Goal: Check status: Check status

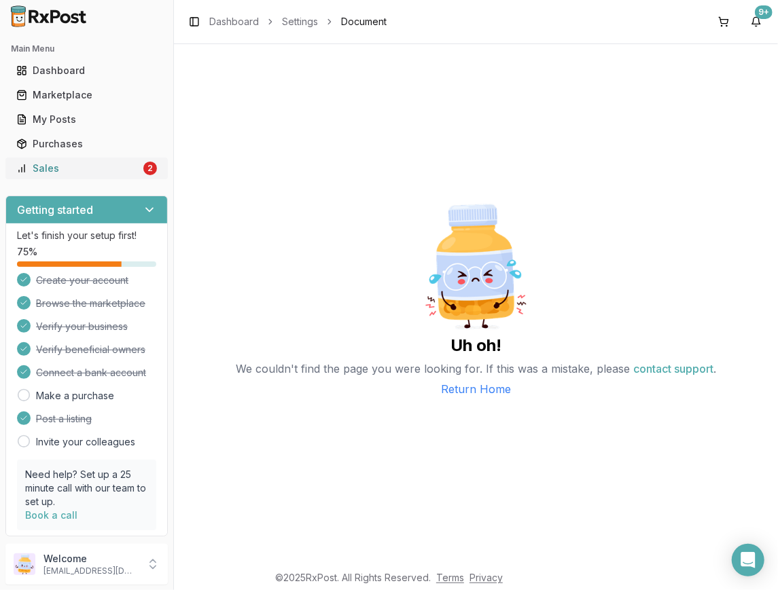
click at [56, 165] on div "Sales" at bounding box center [78, 169] width 124 height 14
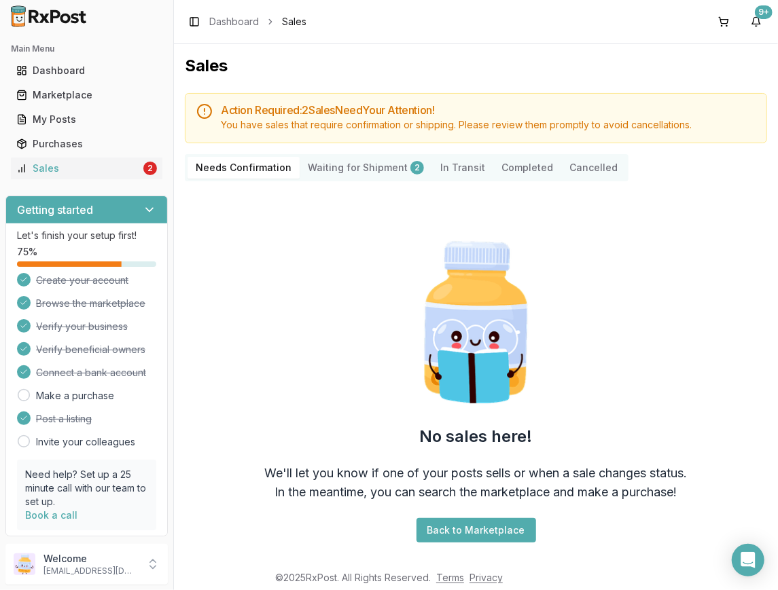
click at [359, 167] on Shipment "Waiting for Shipment 2" at bounding box center [366, 168] width 132 height 22
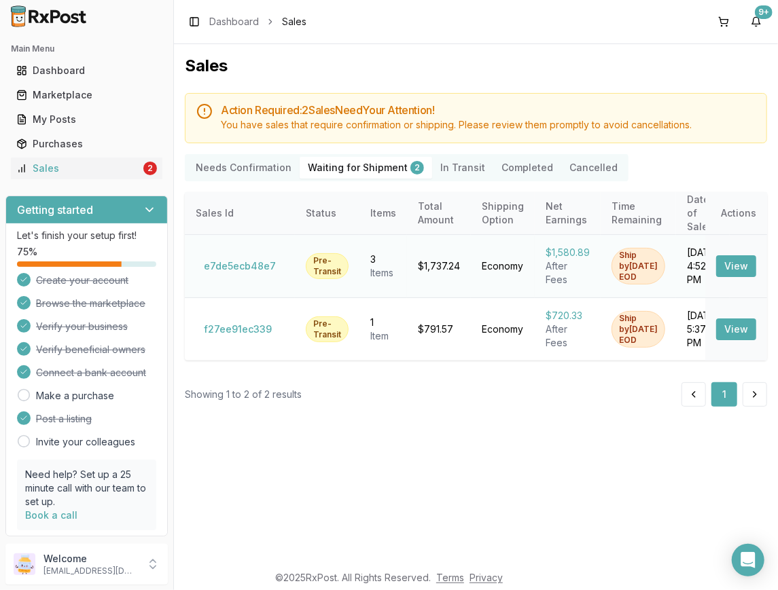
click at [736, 255] on button "View" at bounding box center [736, 266] width 40 height 22
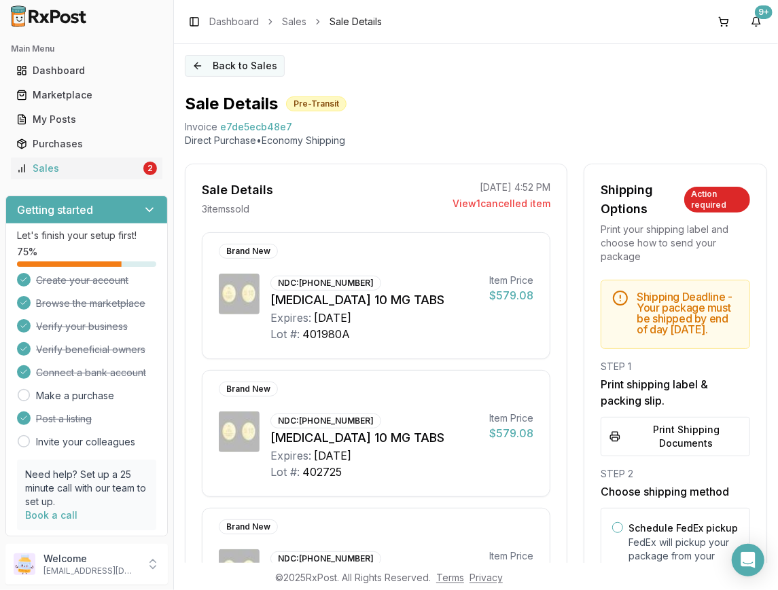
click at [227, 71] on button "Back to Sales" at bounding box center [235, 66] width 100 height 22
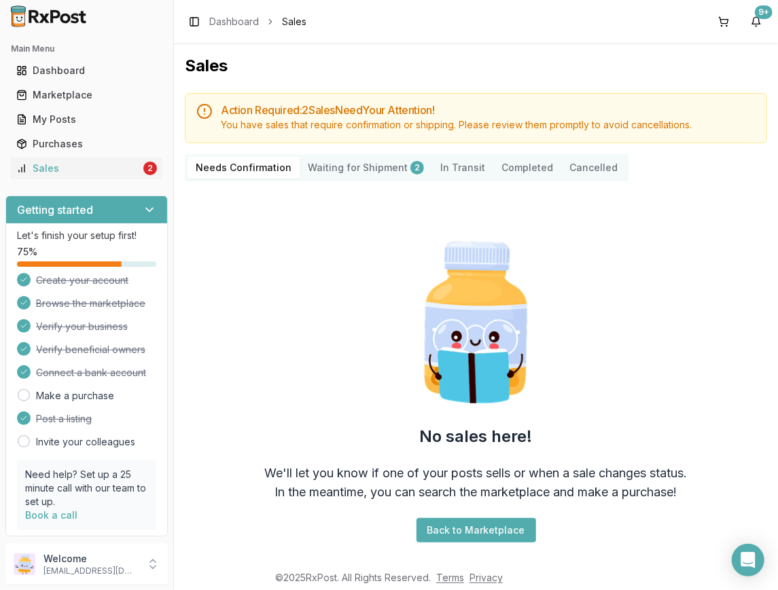
click at [458, 160] on Transit "In Transit" at bounding box center [462, 168] width 61 height 22
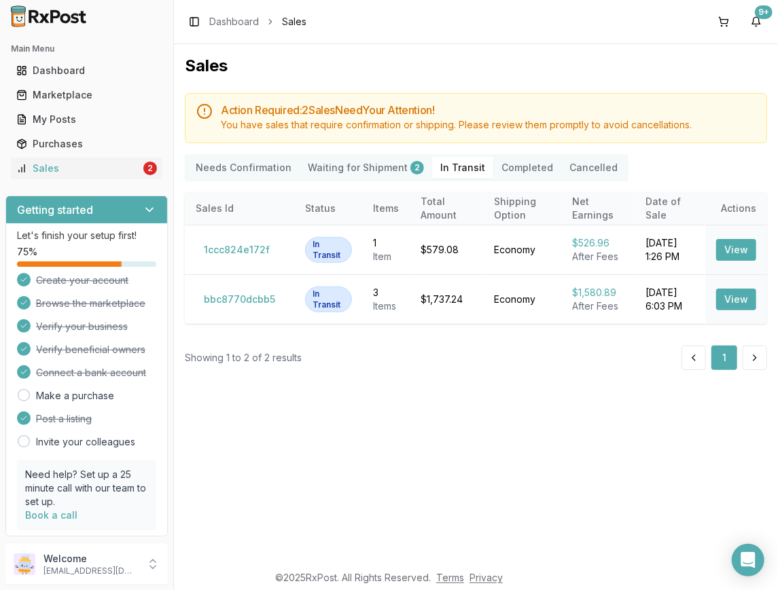
click at [509, 168] on button "Completed" at bounding box center [527, 168] width 68 height 22
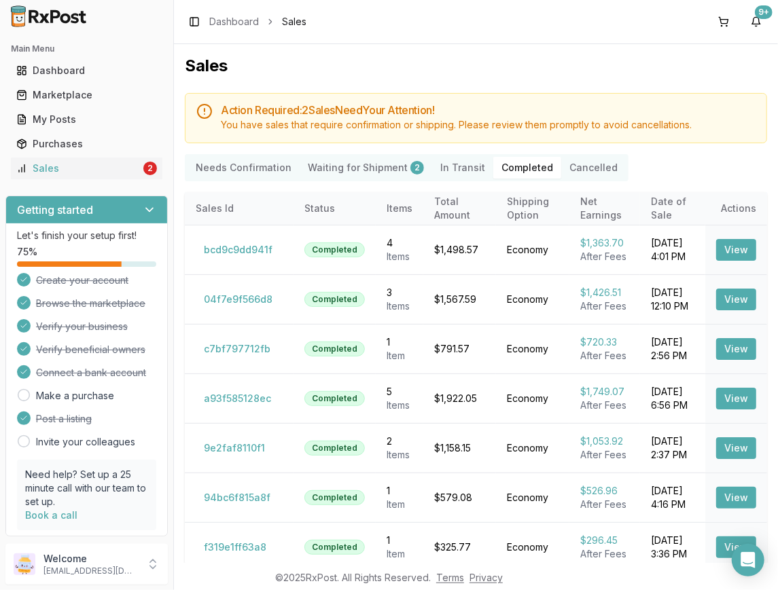
click at [143, 208] on icon at bounding box center [150, 210] width 14 height 14
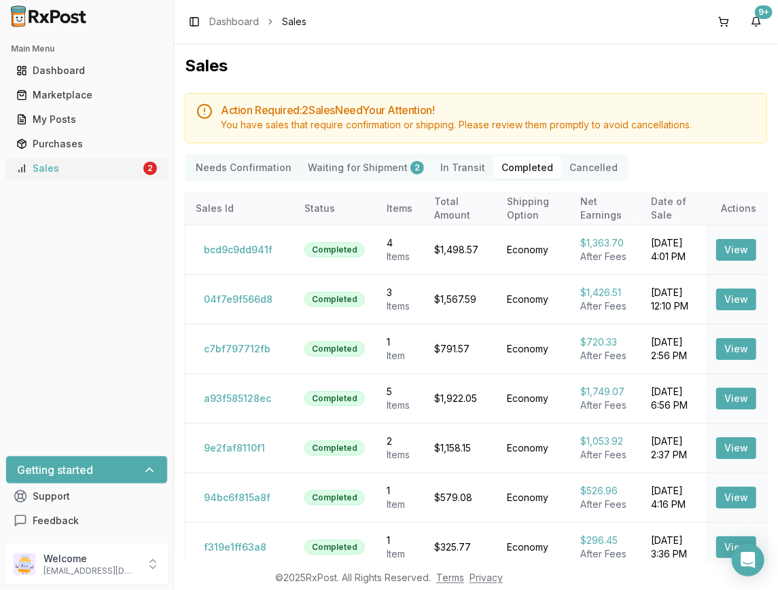
click at [119, 174] on div "Sales" at bounding box center [78, 169] width 124 height 14
